Goal: Information Seeking & Learning: Learn about a topic

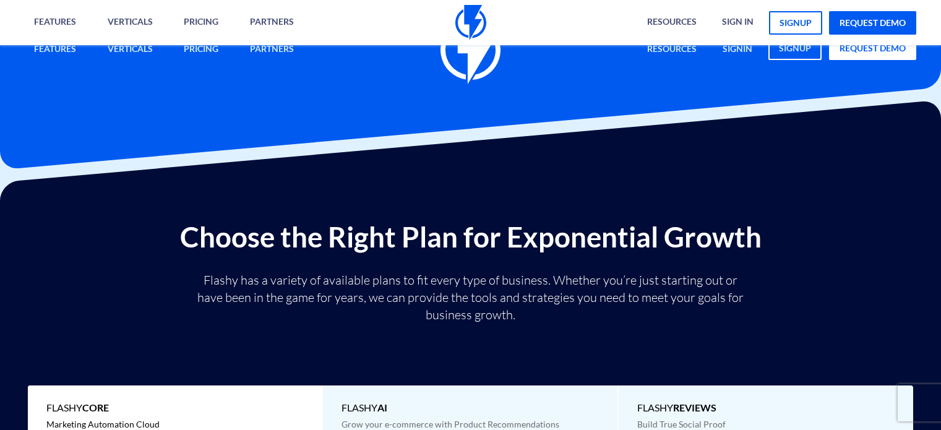
scroll to position [309, 0]
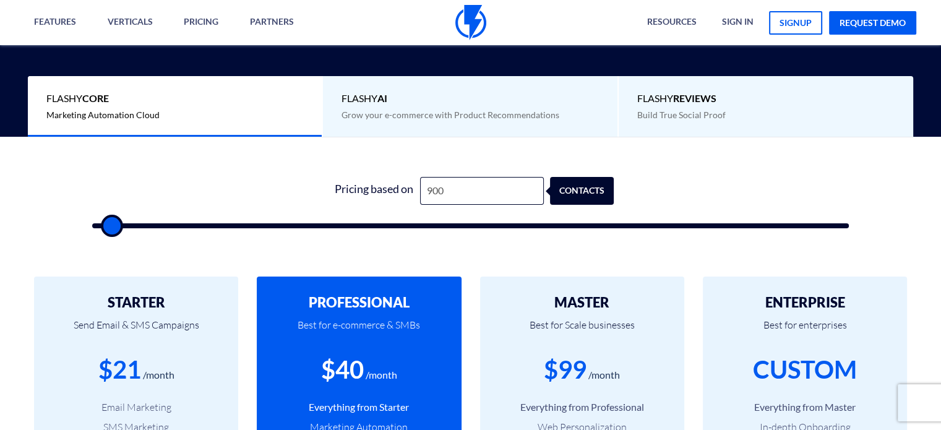
type input "9,000"
type input "9000"
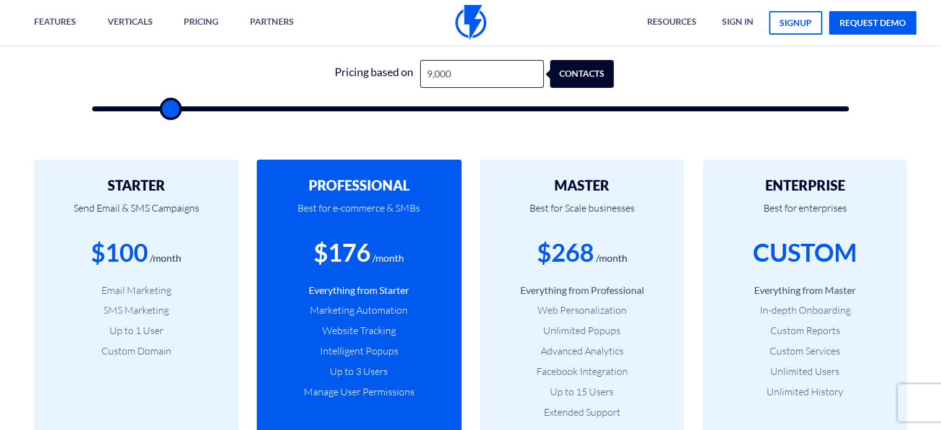
scroll to position [433, 0]
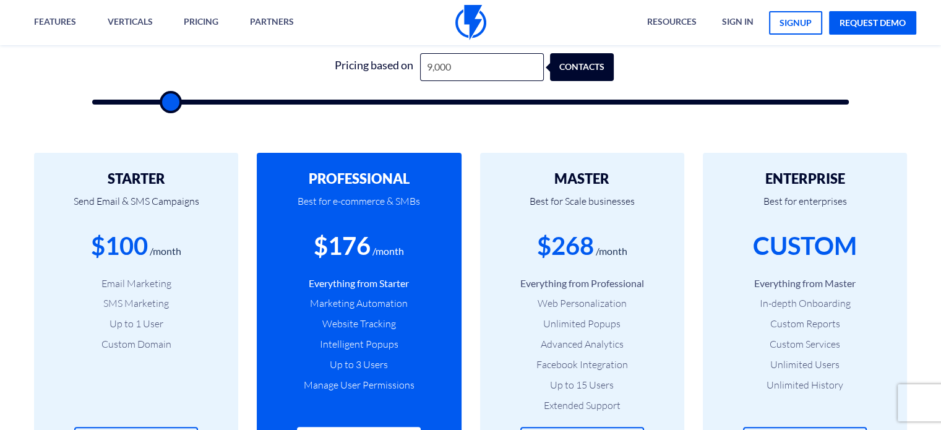
type input "9,000"
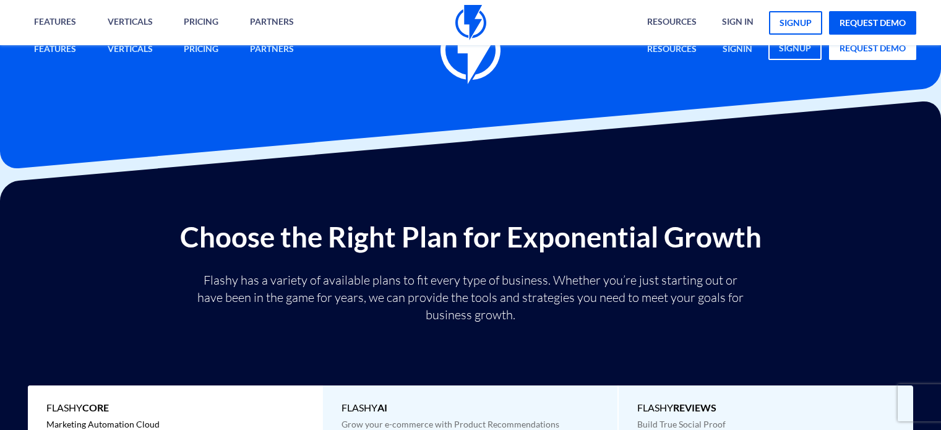
type input "10"
type input "500"
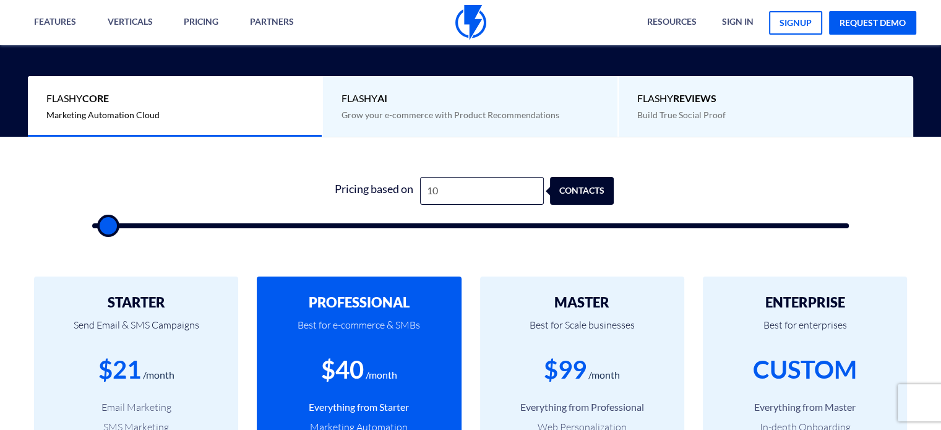
type input "100"
type input "500"
type input "1,000"
type input "1000"
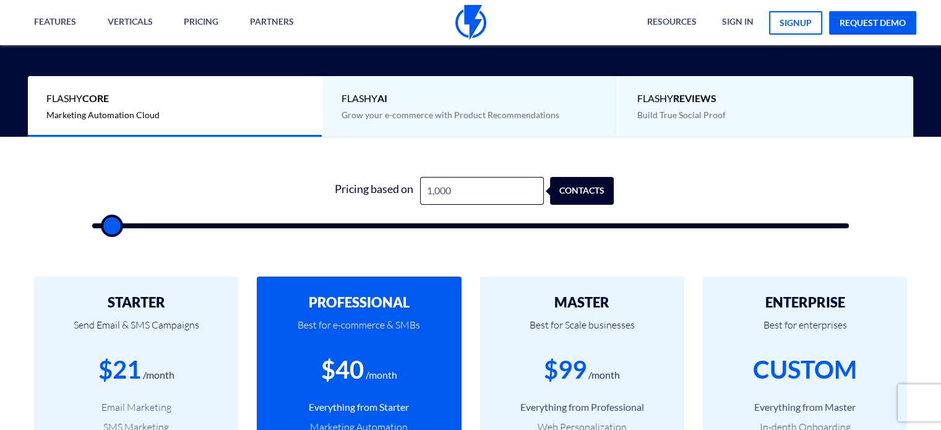
type input "100"
type input "500"
type input "10"
type input "500"
type input "1"
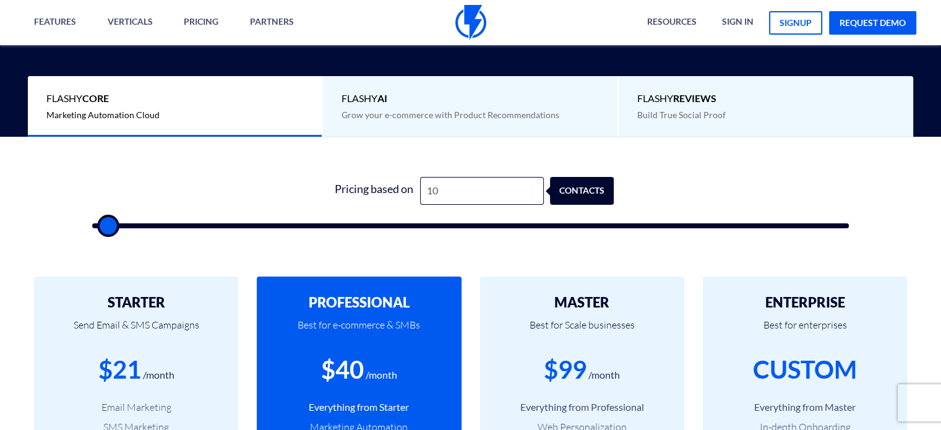
type input "500"
type input "11"
type input "500"
type input "110"
type input "500"
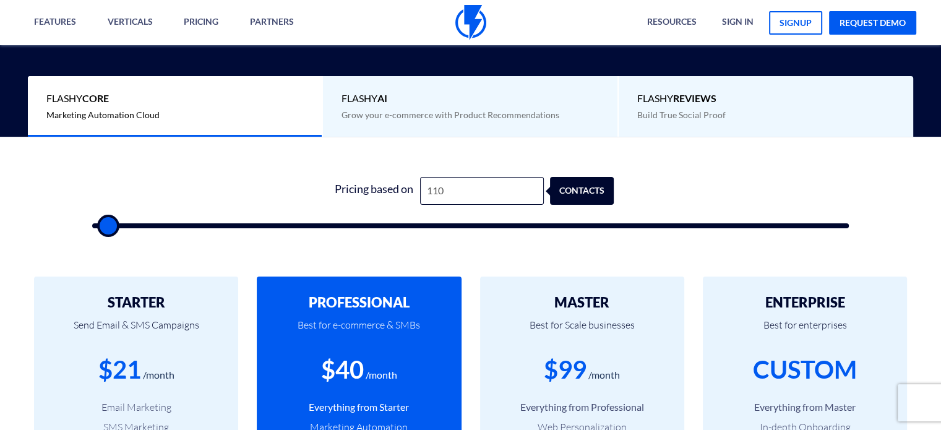
type input "1,100"
type input "1000"
type input "110"
type input "500"
type input "11"
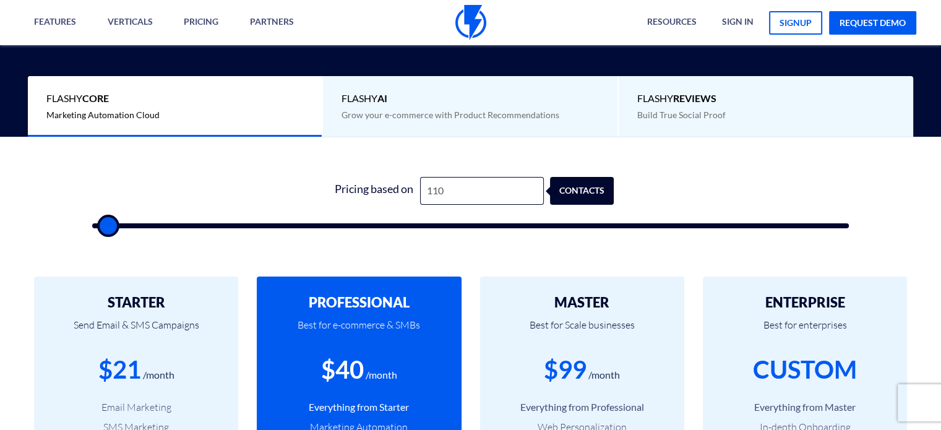
type input "500"
type input "1"
type input "500"
type input "12"
type input "500"
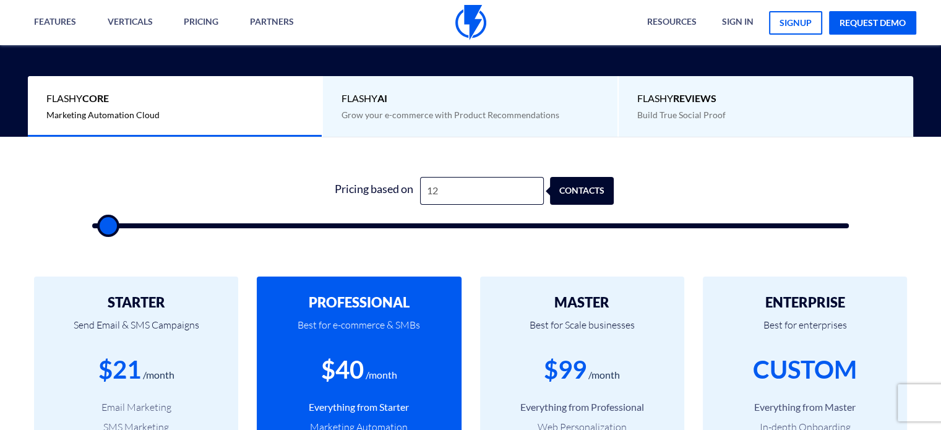
type input "120"
type input "500"
type input "1,200"
type input "1000"
type input "120"
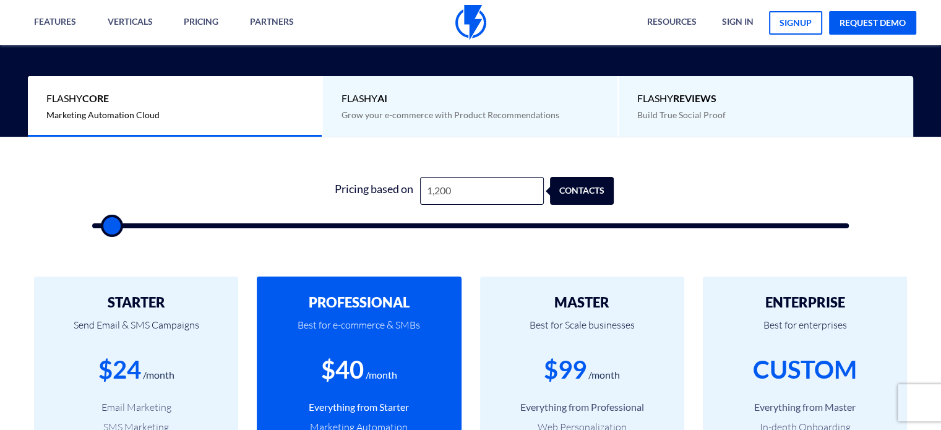
type input "500"
type input "12"
type input "500"
type input "1"
type input "500"
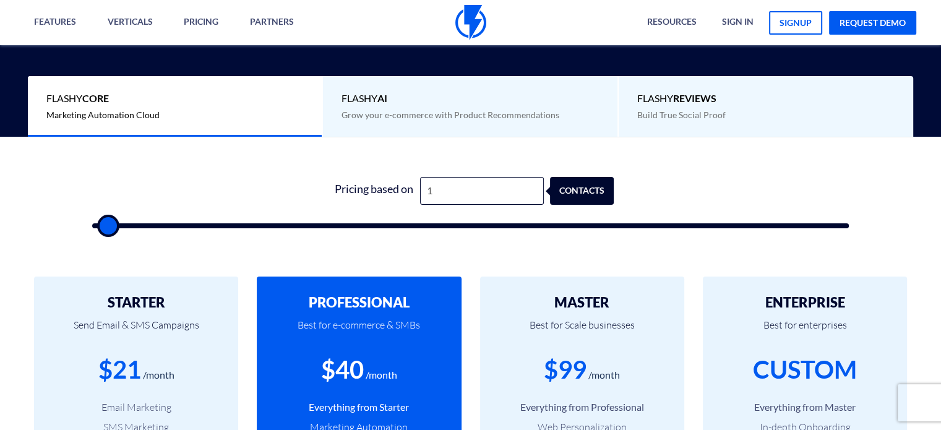
type input "13"
type input "500"
type input "130"
type input "500"
type input "1,300"
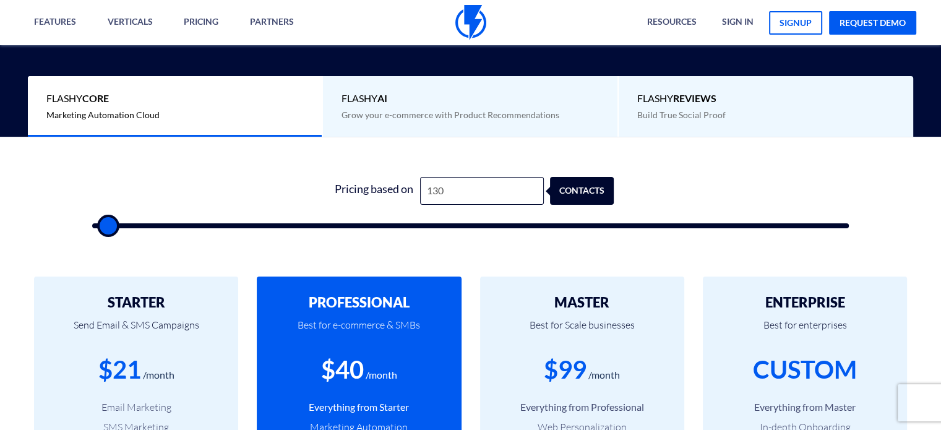
type input "1500"
type input "130"
type input "500"
type input "13"
type input "500"
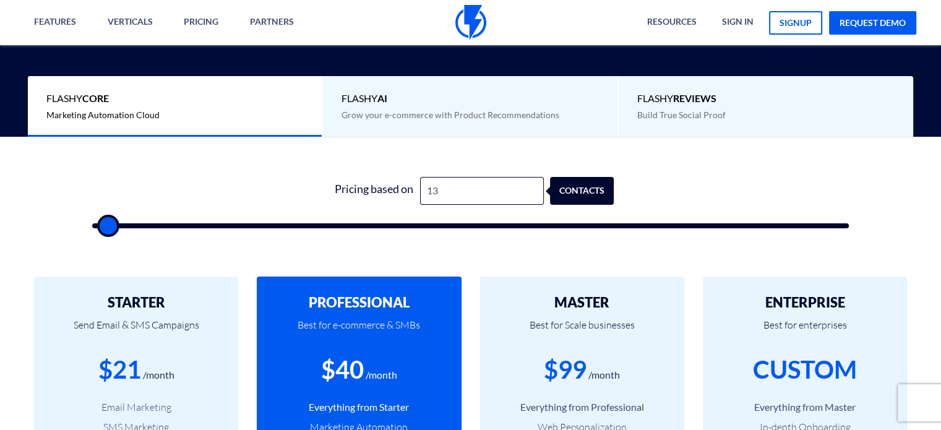
type input "1"
type input "500"
type input "15"
type input "500"
type input "150"
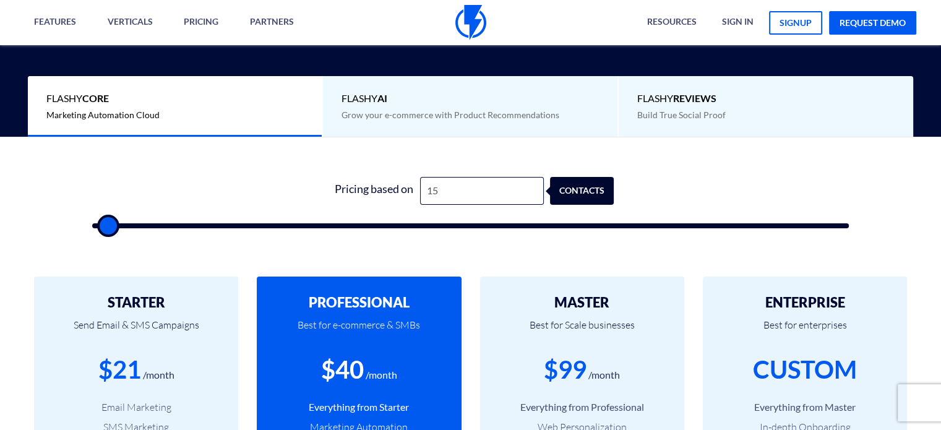
type input "500"
type input "1,500"
type input "1500"
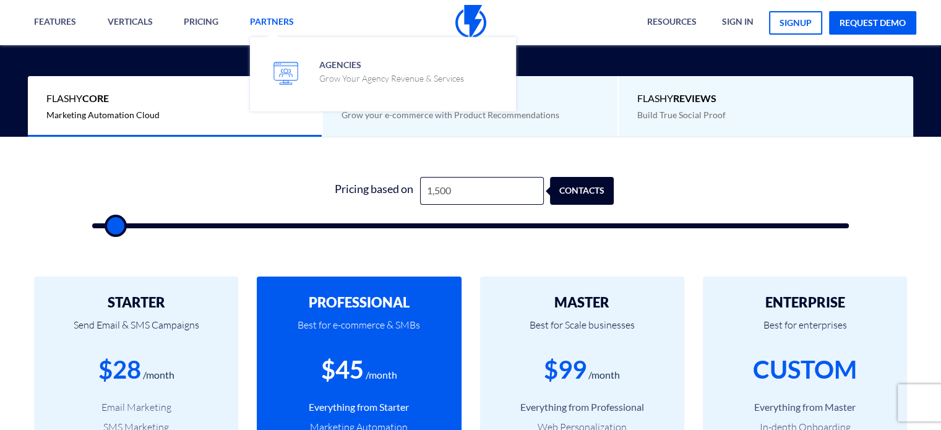
type input "1,500"
